Goal: Task Accomplishment & Management: Manage account settings

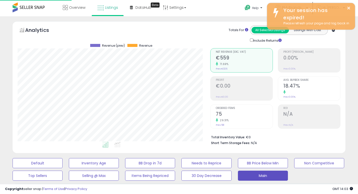
select select "**"
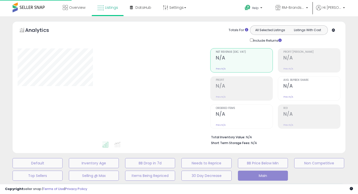
select select "**"
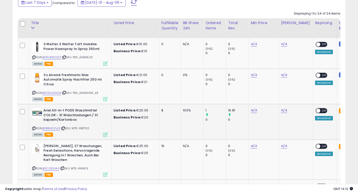
scroll to position [0, 8]
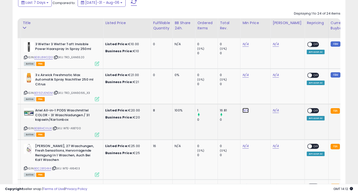
click at [245, 47] on link "N/A" at bounding box center [246, 44] width 6 height 5
click at [245, 110] on link "N/A" at bounding box center [246, 110] width 6 height 5
click at [245, 47] on link "N/A" at bounding box center [246, 44] width 6 height 5
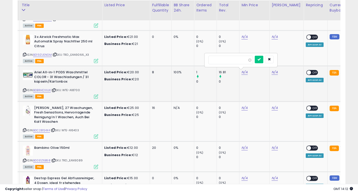
scroll to position [264, 0]
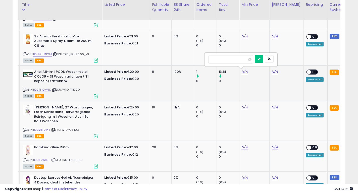
type input "*"
click at [223, 60] on input "number" at bounding box center [230, 59] width 45 height 9
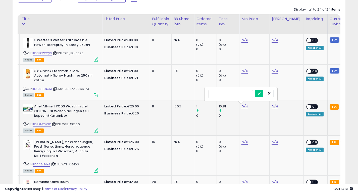
scroll to position [227, 0]
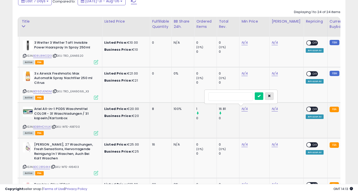
type input "****"
click at [274, 96] on button "button" at bounding box center [269, 96] width 9 height 8
click at [245, 118] on td "N/A" at bounding box center [255, 120] width 30 height 35
click at [258, 117] on td "N/A" at bounding box center [255, 120] width 30 height 35
click at [256, 114] on td "N/A" at bounding box center [255, 120] width 30 height 35
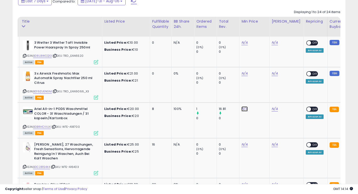
click at [245, 45] on link "N/A" at bounding box center [245, 42] width 6 height 5
click at [245, 109] on link "N/A" at bounding box center [245, 109] width 6 height 5
click at [244, 45] on link "N/A" at bounding box center [245, 42] width 6 height 5
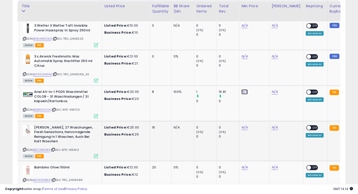
scroll to position [246, 0]
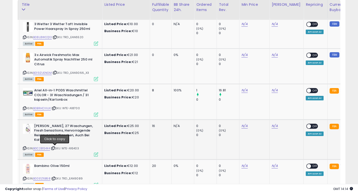
click at [25, 147] on icon at bounding box center [24, 148] width 3 height 3
click at [24, 147] on icon at bounding box center [24, 148] width 3 height 3
click at [44, 147] on link "B0C281S4X4" at bounding box center [41, 149] width 17 height 4
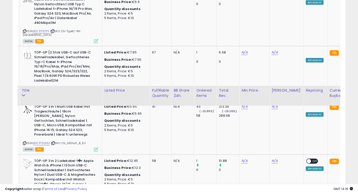
scroll to position [1081, 0]
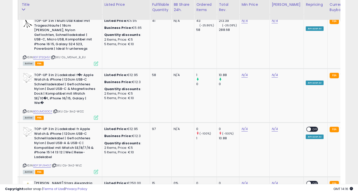
click at [46, 194] on link "B085WXMY8P" at bounding box center [43, 197] width 20 height 4
click at [78, 194] on span "| SKU: TWI_EAN4950/2" at bounding box center [70, 197] width 33 height 4
drag, startPoint x: 65, startPoint y: 139, endPoint x: 84, endPoint y: 140, distance: 18.6
click at [84, 194] on span "| SKU: TWI_EAN4950/2" at bounding box center [70, 197] width 33 height 4
click at [77, 181] on div "ASIN: B085WXMY8P | SKU: TWI_EAN4950/2 Active FBA" at bounding box center [60, 192] width 75 height 23
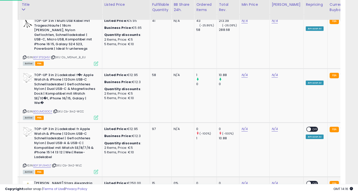
click at [66, 194] on span "| SKU: TWI_EAN4950/2" at bounding box center [70, 197] width 33 height 4
drag, startPoint x: 66, startPoint y: 140, endPoint x: 84, endPoint y: 140, distance: 18.6
click at [84, 194] on span "| SKU: TWI_EAN4950/2" at bounding box center [70, 197] width 33 height 4
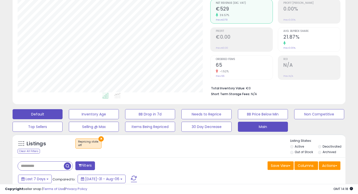
scroll to position [153, 0]
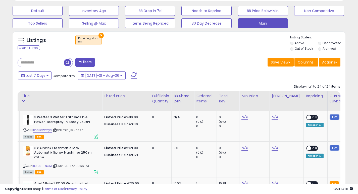
click at [101, 35] on button "×" at bounding box center [101, 35] width 5 height 5
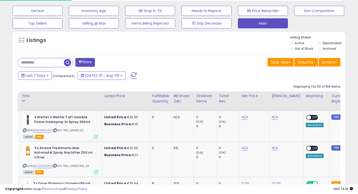
click at [100, 34] on div "Listings Active" at bounding box center [179, 42] width 333 height 23
click at [100, 35] on div "Listings Active" at bounding box center [179, 42] width 333 height 23
click at [100, 35] on div at bounding box center [179, 35] width 221 height 0
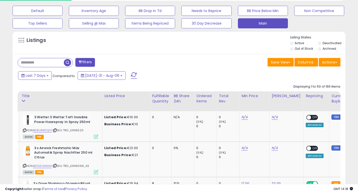
click at [100, 35] on div at bounding box center [179, 35] width 221 height 0
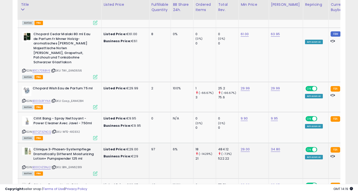
scroll to position [0, 0]
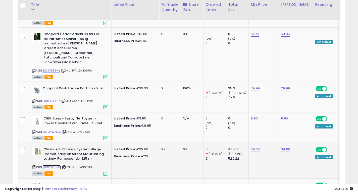
click at [57, 165] on link "B00CVZ3NJ2" at bounding box center [51, 167] width 18 height 4
